Goal: Information Seeking & Learning: Compare options

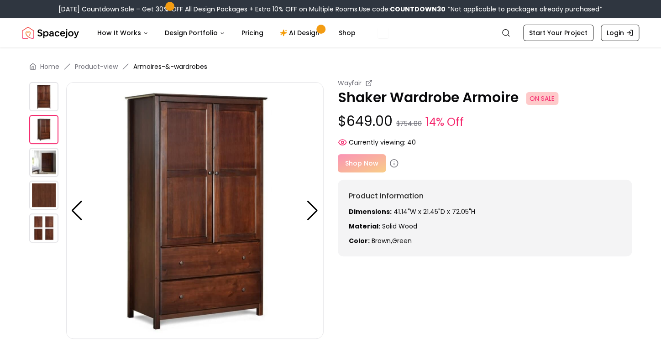
click at [47, 107] on img at bounding box center [43, 96] width 29 height 29
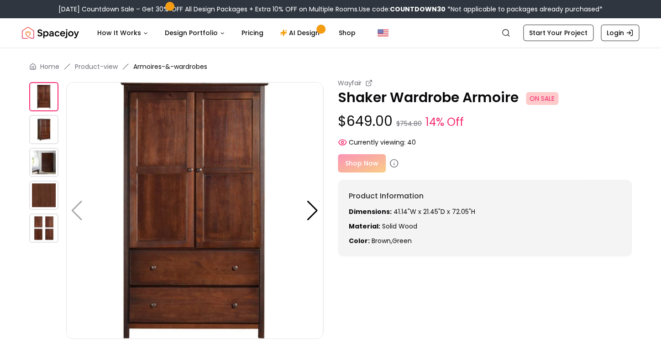
click at [42, 166] on img at bounding box center [43, 162] width 29 height 29
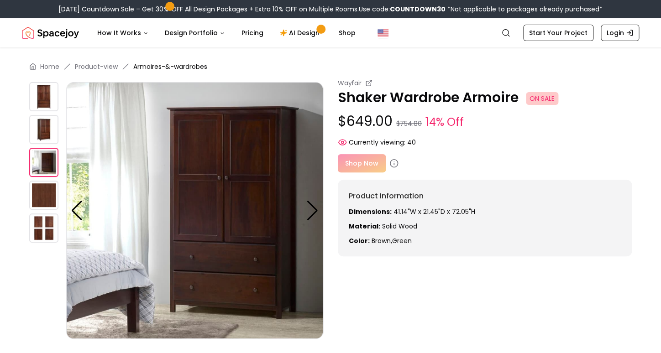
click at [46, 198] on img at bounding box center [43, 195] width 29 height 29
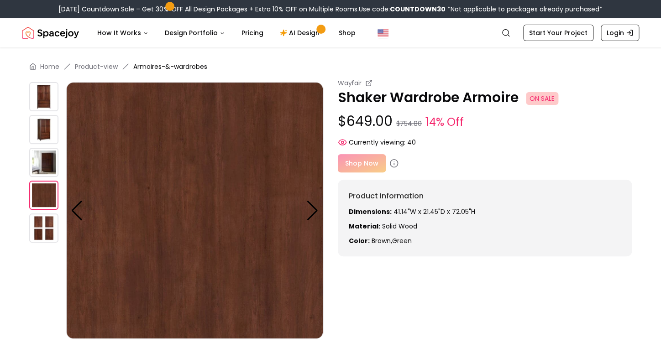
click at [45, 225] on img at bounding box center [43, 228] width 29 height 29
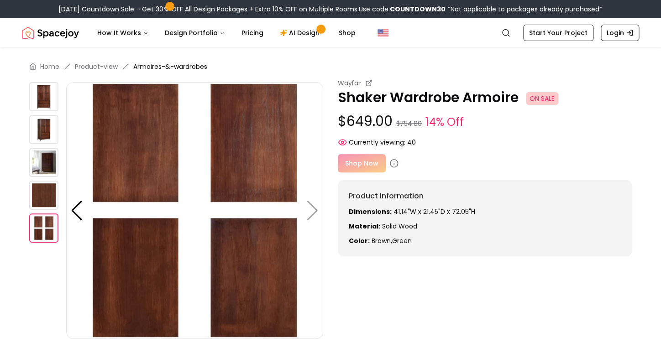
click at [311, 214] on img at bounding box center [194, 210] width 257 height 257
click at [311, 208] on img at bounding box center [194, 210] width 257 height 257
click at [74, 209] on div at bounding box center [77, 211] width 12 height 20
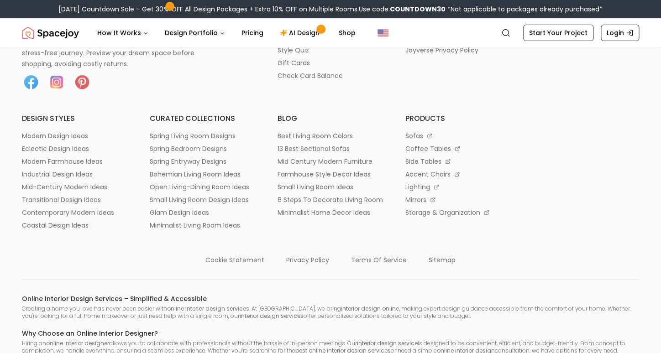
scroll to position [1485, 0]
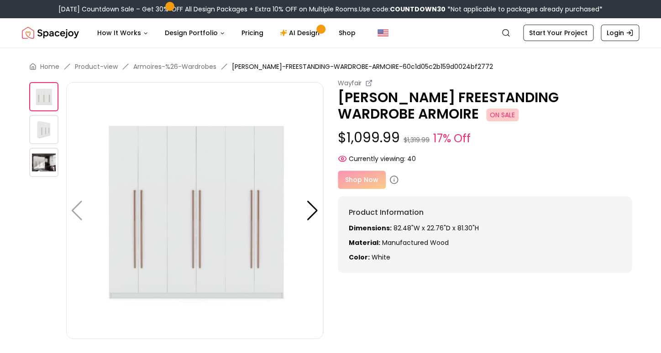
click at [306, 199] on img at bounding box center [194, 210] width 257 height 257
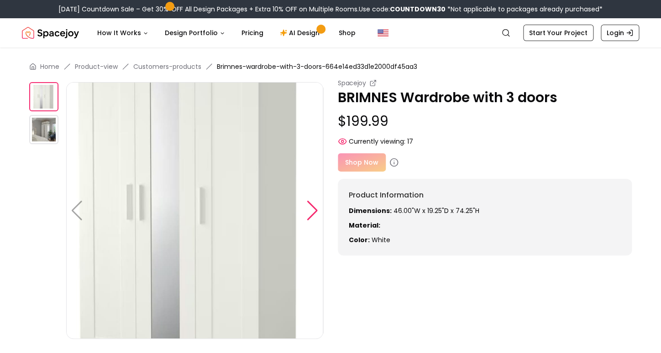
click at [314, 213] on div at bounding box center [312, 211] width 12 height 20
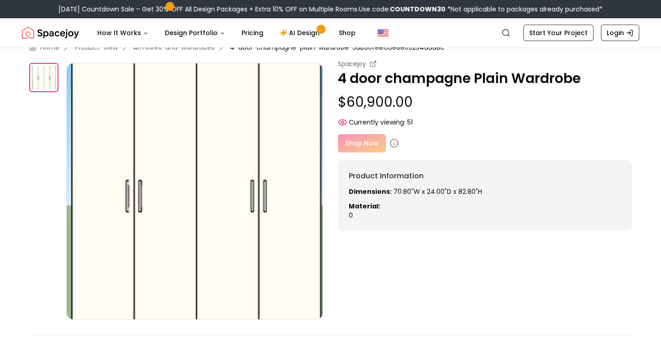
scroll to position [10, 0]
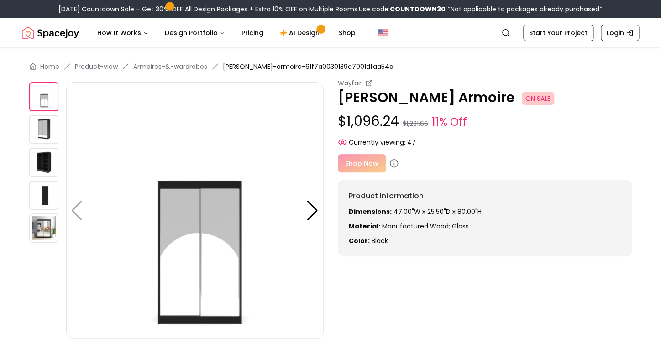
click at [42, 134] on img at bounding box center [43, 129] width 29 height 29
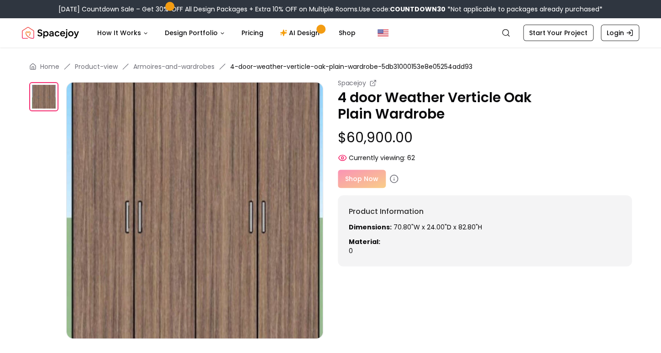
scroll to position [0, 0]
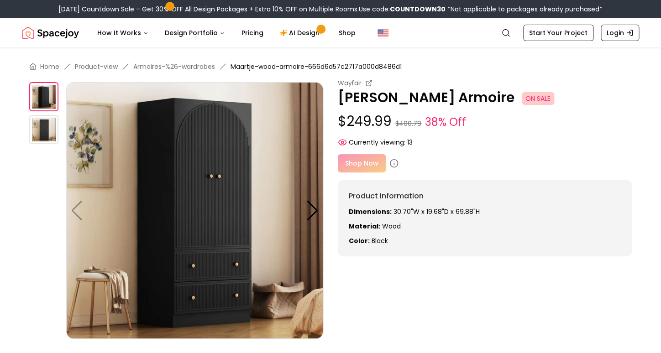
click at [51, 132] on img at bounding box center [43, 129] width 29 height 29
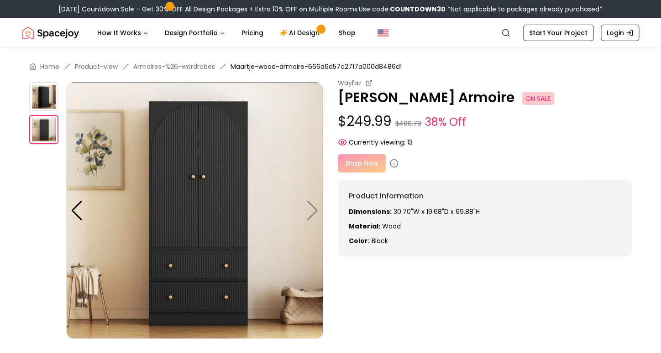
click at [42, 99] on img at bounding box center [43, 96] width 29 height 29
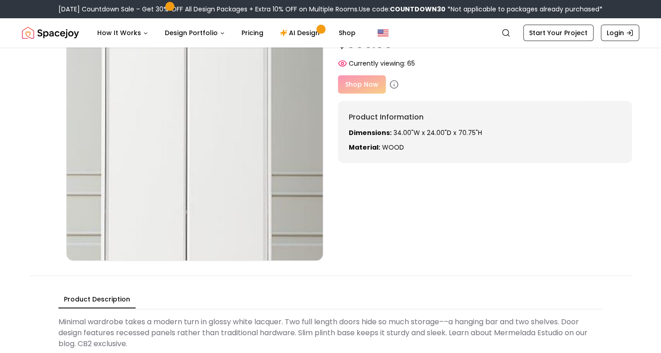
scroll to position [108, 0]
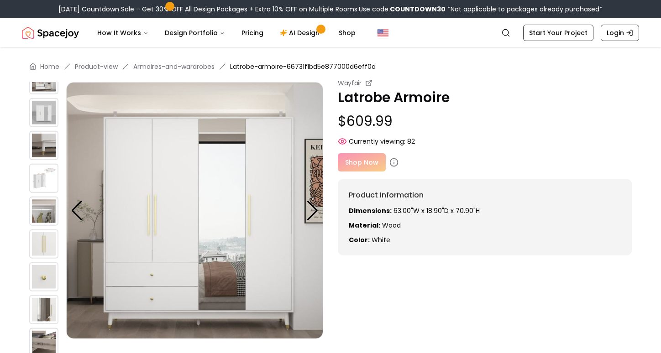
click at [43, 158] on img at bounding box center [43, 145] width 29 height 29
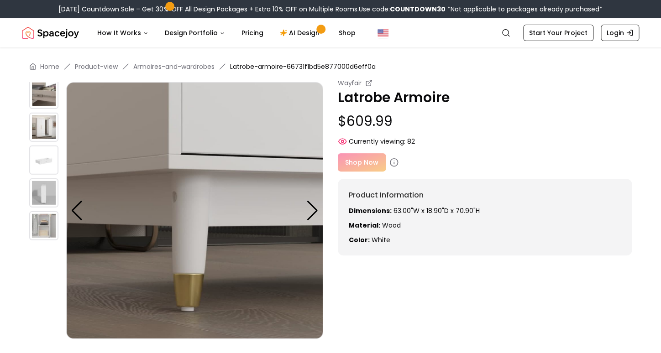
click at [47, 214] on img at bounding box center [43, 225] width 29 height 29
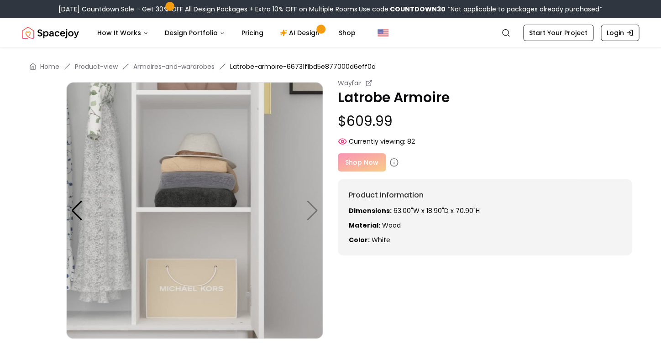
click at [44, 160] on div at bounding box center [47, 328] width 37 height 493
